Goal: Transaction & Acquisition: Purchase product/service

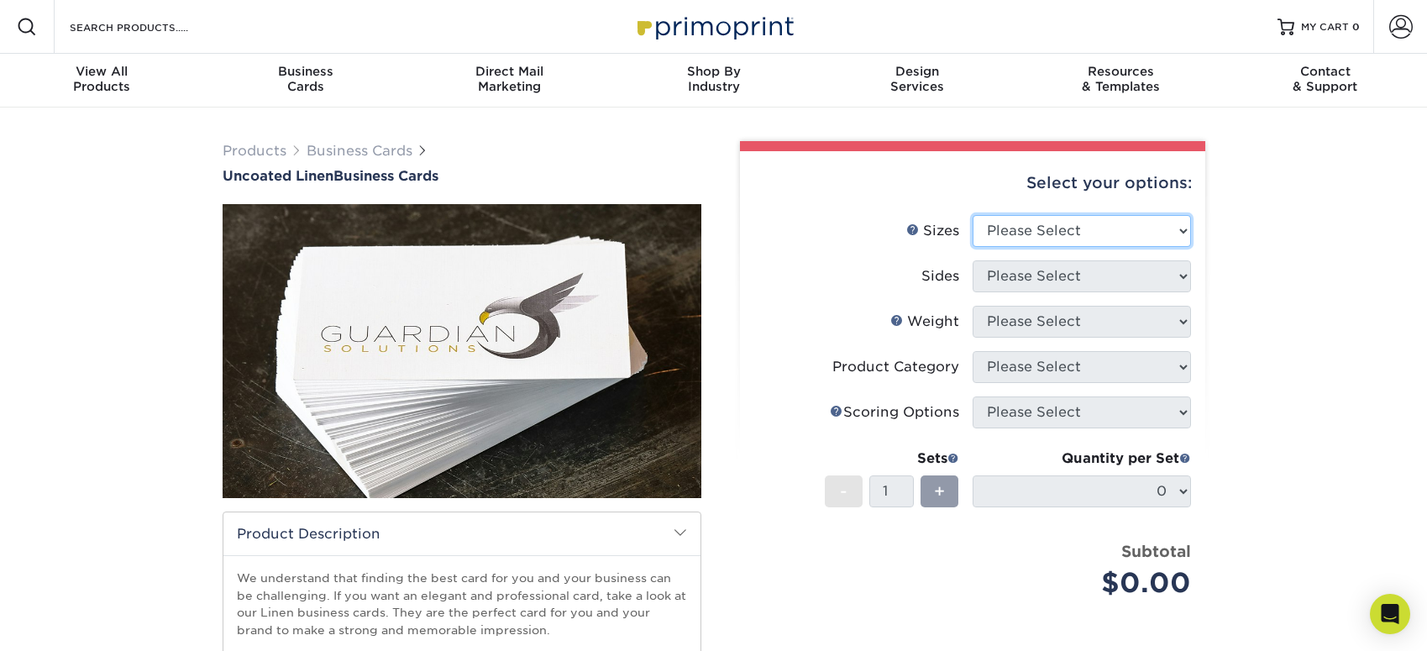
click at [1085, 228] on select "Please Select 2" x 3.5" - Standard 2" x 7" - Foldover Card 2.125" x 3.375" - Eu…" at bounding box center [1081, 231] width 218 height 32
click at [1126, 235] on select "Please Select 2" x 3.5" - Standard 2" x 7" - Foldover Card 2.125" x 3.375" - Eu…" at bounding box center [1081, 231] width 218 height 32
select select "2.00x3.50"
click at [972, 215] on select "Please Select 2" x 3.5" - Standard 2" x 7" - Foldover Card 2.125" x 3.375" - Eu…" at bounding box center [1081, 231] width 218 height 32
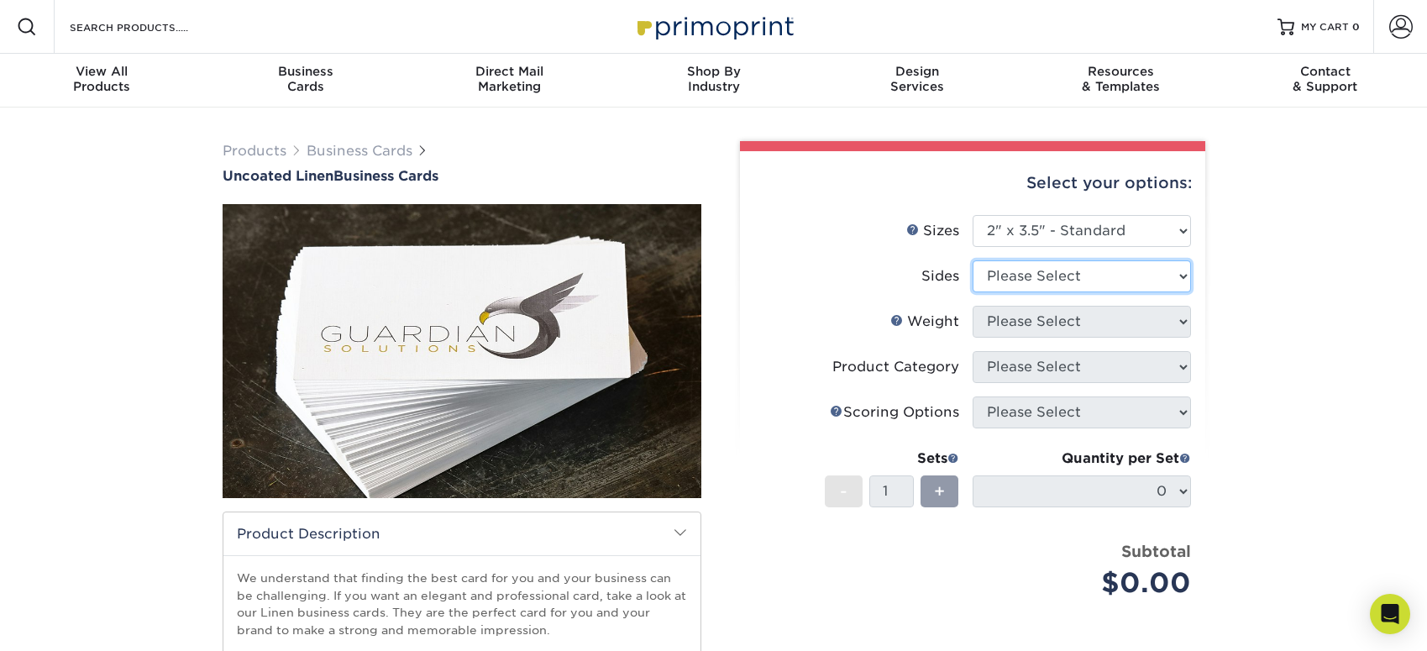
click at [1123, 272] on select "Please Select Print Both Sides Print Front Only" at bounding box center [1081, 276] width 218 height 32
select select "13abbda7-1d64-4f25-8bb2-c179b224825d"
click at [972, 260] on select "Please Select Print Both Sides Print Front Only" at bounding box center [1081, 276] width 218 height 32
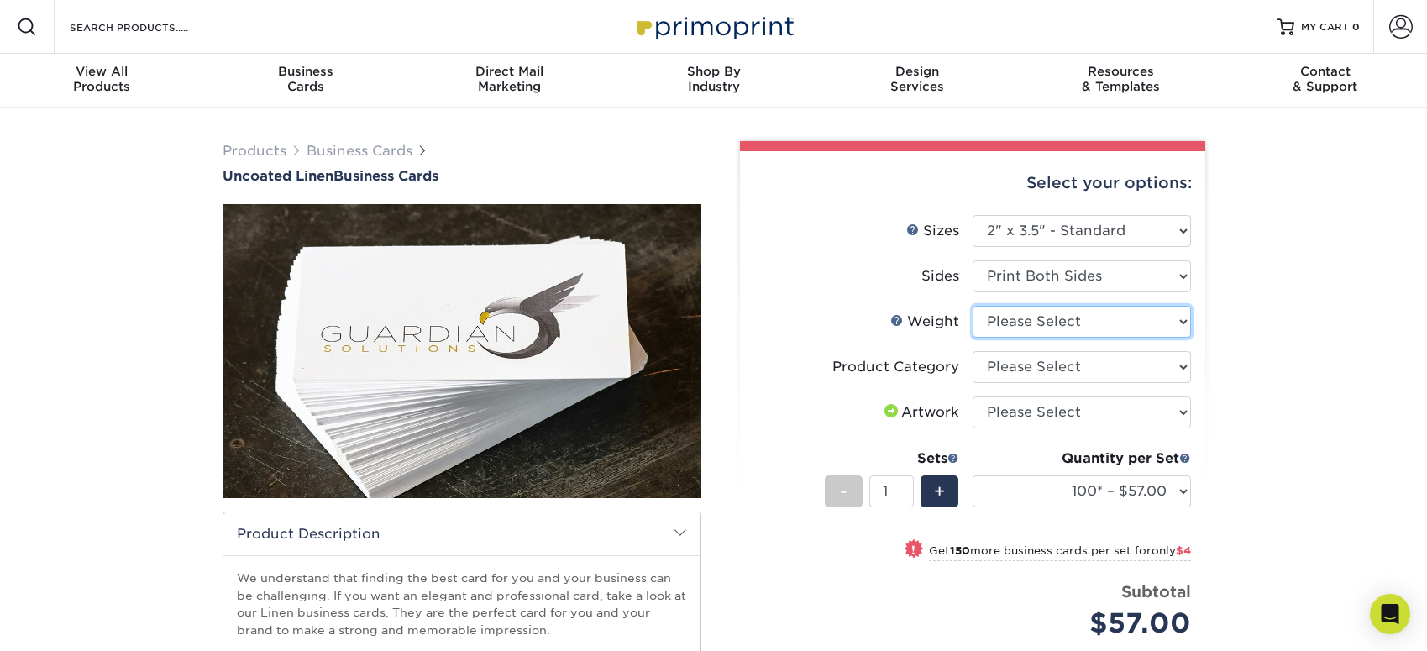
click at [1150, 320] on select "Please Select 100LB" at bounding box center [1081, 322] width 218 height 32
select select "100LB"
click at [972, 306] on select "Please Select 100LB" at bounding box center [1081, 322] width 218 height 32
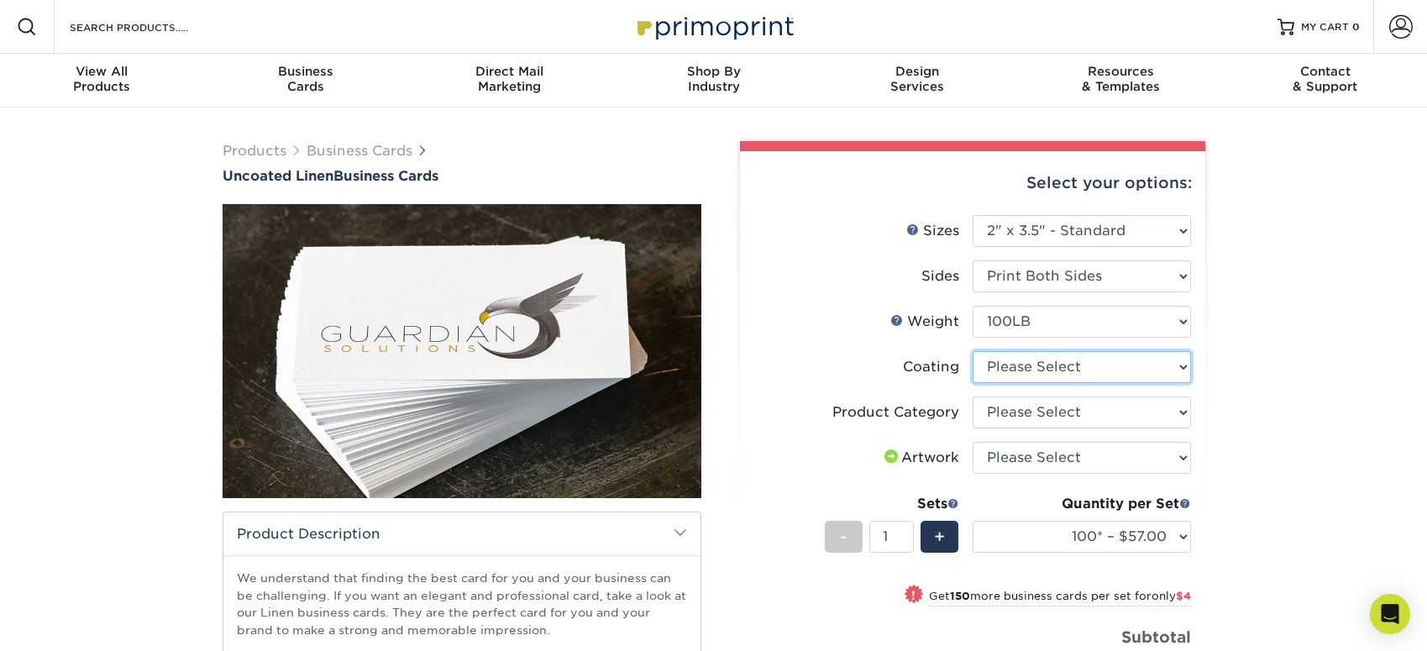
click at [1122, 368] on select at bounding box center [1081, 367] width 218 height 32
